Goal: Complete application form

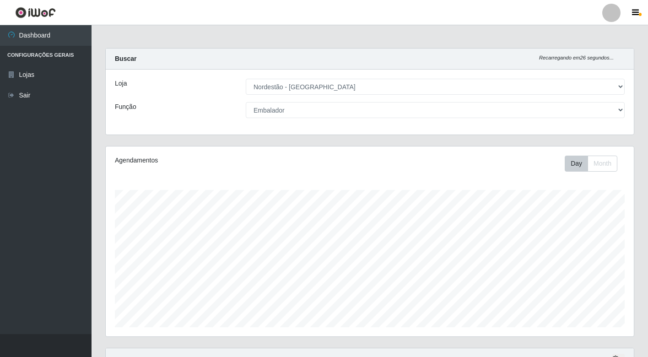
select select "454"
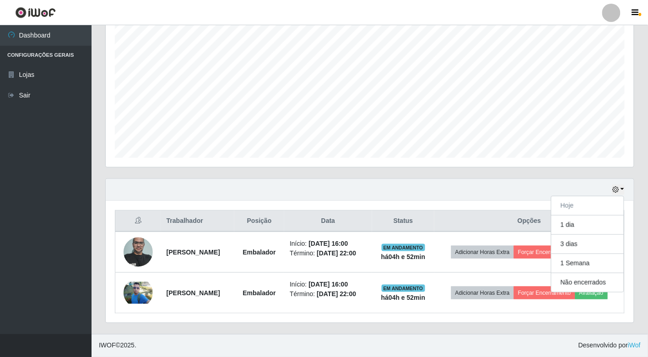
scroll to position [189, 528]
click at [591, 216] on button "1 dia" at bounding box center [588, 225] width 72 height 19
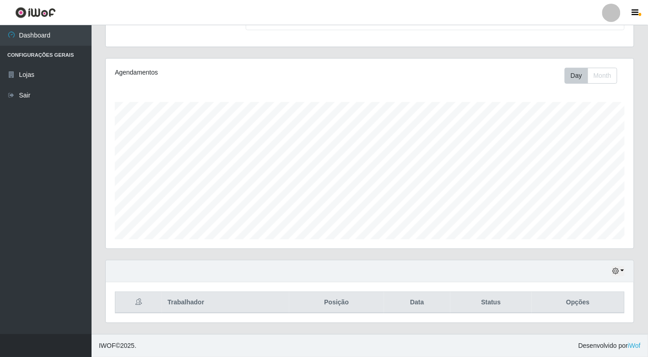
scroll to position [184, 0]
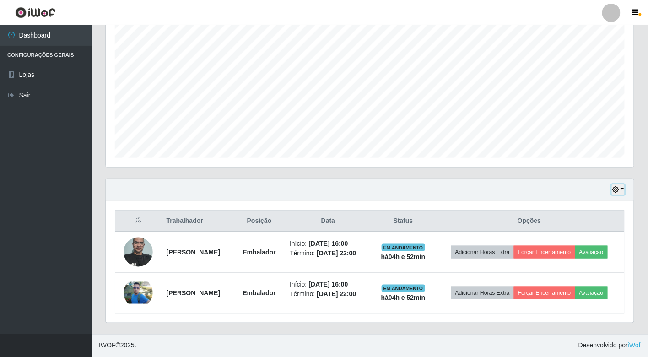
click at [622, 184] on button "button" at bounding box center [618, 189] width 13 height 11
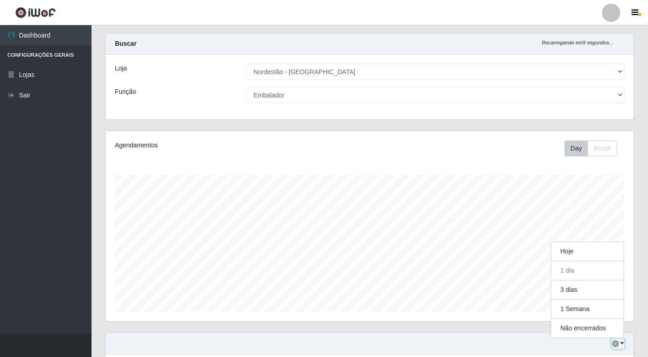
scroll to position [0, 0]
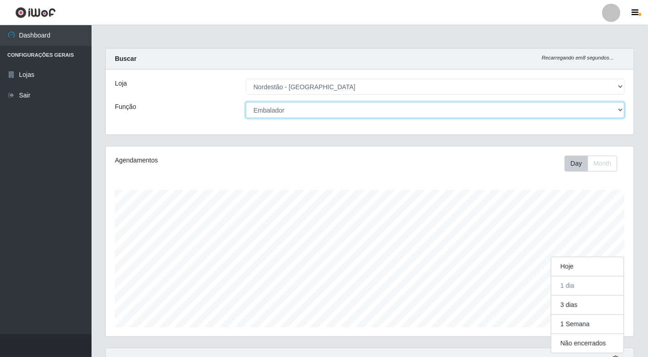
click at [617, 107] on select "[Selecione...] Balconista de Padaria Balconista de Padaria + Balconista de Pada…" at bounding box center [435, 110] width 379 height 16
click at [612, 106] on select "[Selecione...] Balconista de Padaria Balconista de Padaria + Balconista de Pada…" at bounding box center [435, 110] width 379 height 16
click at [604, 114] on select "[Selecione...] Balconista de Padaria Balconista de Padaria + Balconista de Pada…" at bounding box center [435, 110] width 379 height 16
click at [246, 102] on select "[Selecione...] Balconista de Padaria Balconista de Padaria + Balconista de Pada…" at bounding box center [435, 110] width 379 height 16
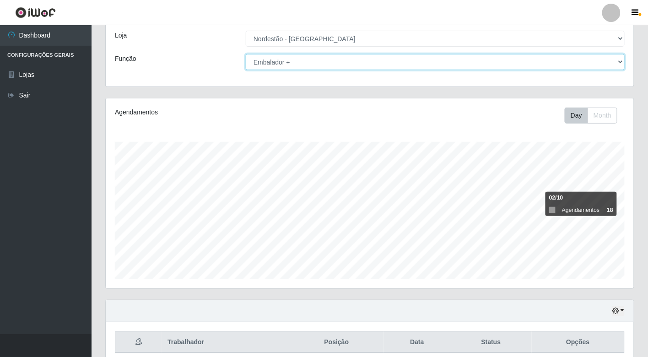
scroll to position [88, 0]
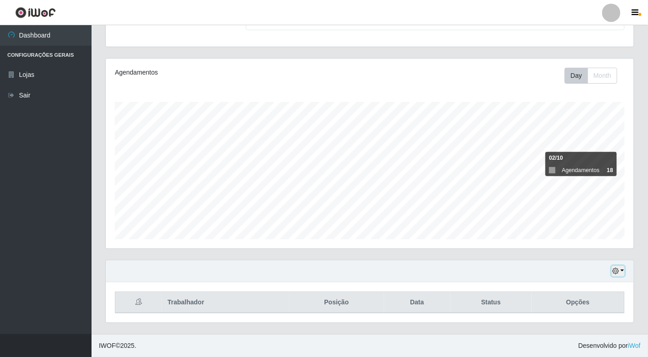
click at [620, 270] on button "button" at bounding box center [618, 271] width 13 height 11
click at [571, 179] on button "Hoje" at bounding box center [588, 178] width 72 height 19
click at [621, 271] on button "button" at bounding box center [618, 271] width 13 height 11
click at [568, 193] on button "1 dia" at bounding box center [588, 198] width 72 height 19
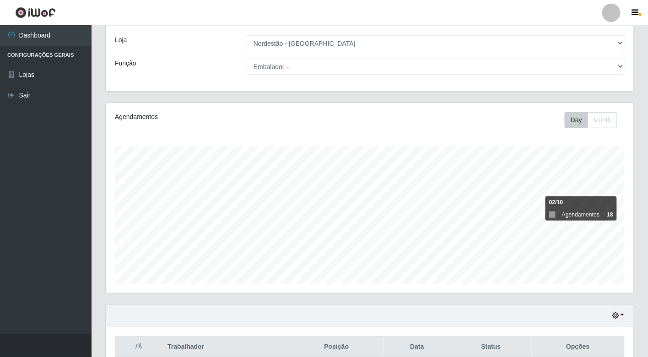
scroll to position [0, 0]
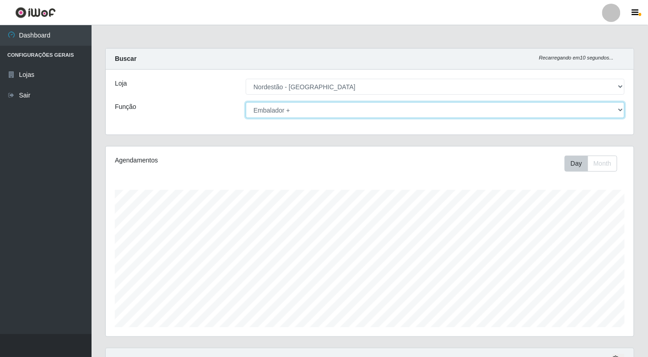
click at [607, 116] on select "[Selecione...] Balconista de Padaria Balconista de Padaria + Balconista de Pada…" at bounding box center [435, 110] width 379 height 16
click at [246, 102] on select "[Selecione...] Balconista de Padaria Balconista de Padaria + Balconista de Pada…" at bounding box center [435, 110] width 379 height 16
click at [615, 114] on select "[Selecione...] Balconista de Padaria Balconista de Padaria + Balconista de Pada…" at bounding box center [435, 110] width 379 height 16
click at [246, 102] on select "[Selecione...] Balconista de Padaria Balconista de Padaria + Balconista de Pada…" at bounding box center [435, 110] width 379 height 16
click at [437, 111] on select "[Selecione...] Balconista de Padaria Balconista de Padaria + Balconista de Pada…" at bounding box center [435, 110] width 379 height 16
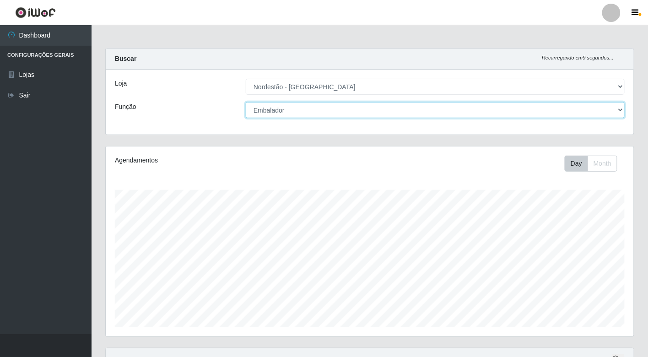
click at [246, 102] on select "[Selecione...] Balconista de Padaria Balconista de Padaria + Balconista de Pada…" at bounding box center [435, 110] width 379 height 16
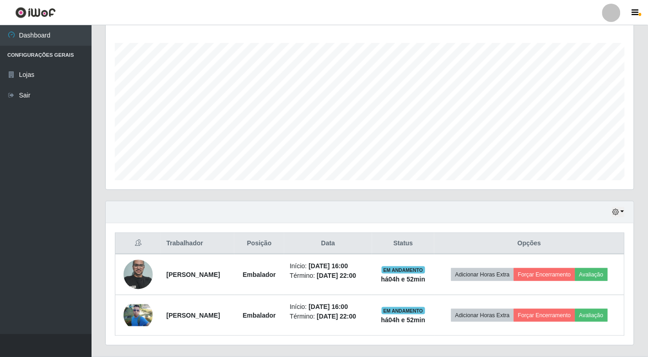
scroll to position [184, 0]
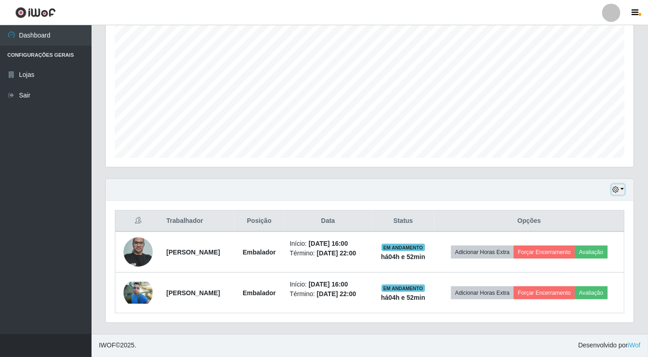
click at [619, 186] on icon "button" at bounding box center [615, 189] width 6 height 6
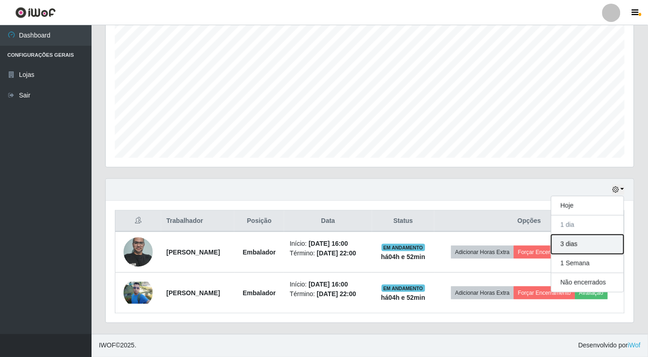
click at [588, 235] on button "3 dias" at bounding box center [588, 244] width 72 height 19
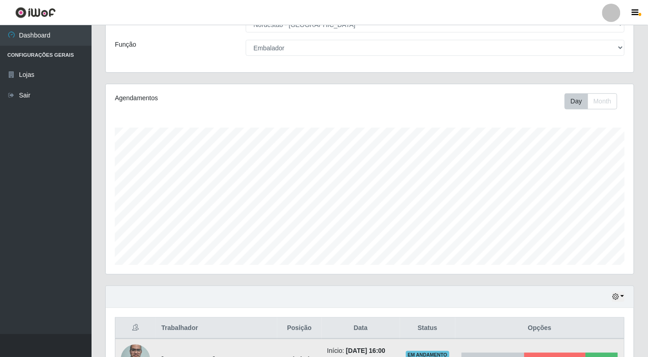
scroll to position [31, 0]
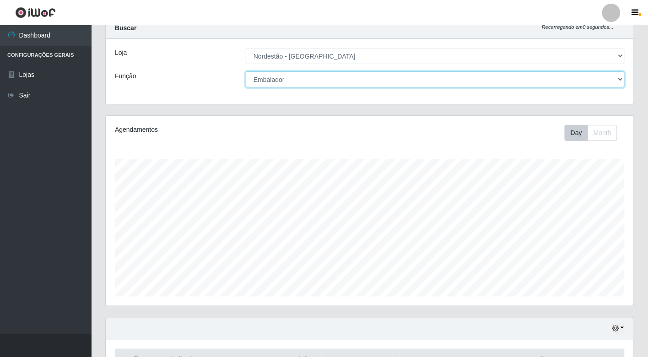
click at [619, 83] on select "[Selecione...] Balconista de Padaria Balconista de Padaria + Balconista de Pada…" at bounding box center [435, 79] width 379 height 16
click at [246, 71] on select "[Selecione...] Balconista de Padaria Balconista de Padaria + Balconista de Pada…" at bounding box center [435, 79] width 379 height 16
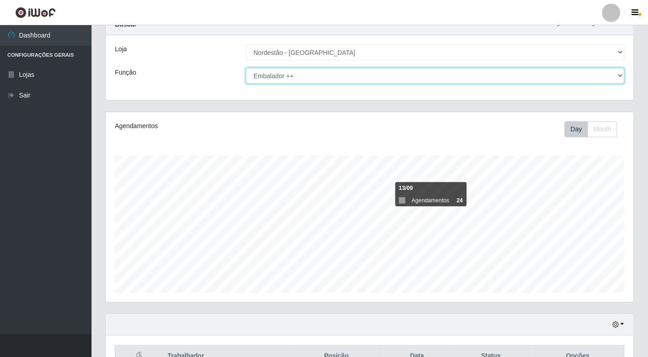
scroll to position [0, 0]
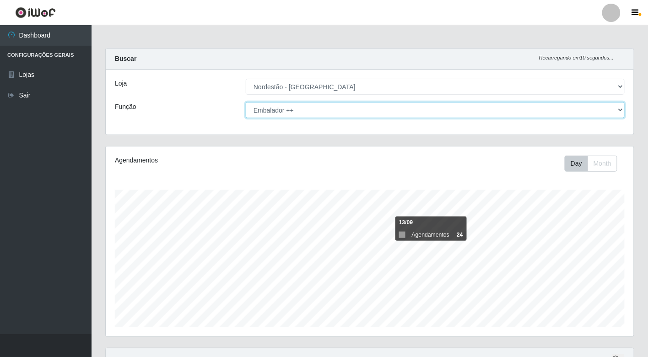
click at [506, 112] on select "[Selecione...] Balconista de Padaria Balconista de Padaria + Balconista de Pada…" at bounding box center [435, 110] width 379 height 16
select select "70"
click at [246, 102] on select "[Selecione...] Balconista de Padaria Balconista de Padaria + Balconista de Pada…" at bounding box center [435, 110] width 379 height 16
